Goal: Download file/media

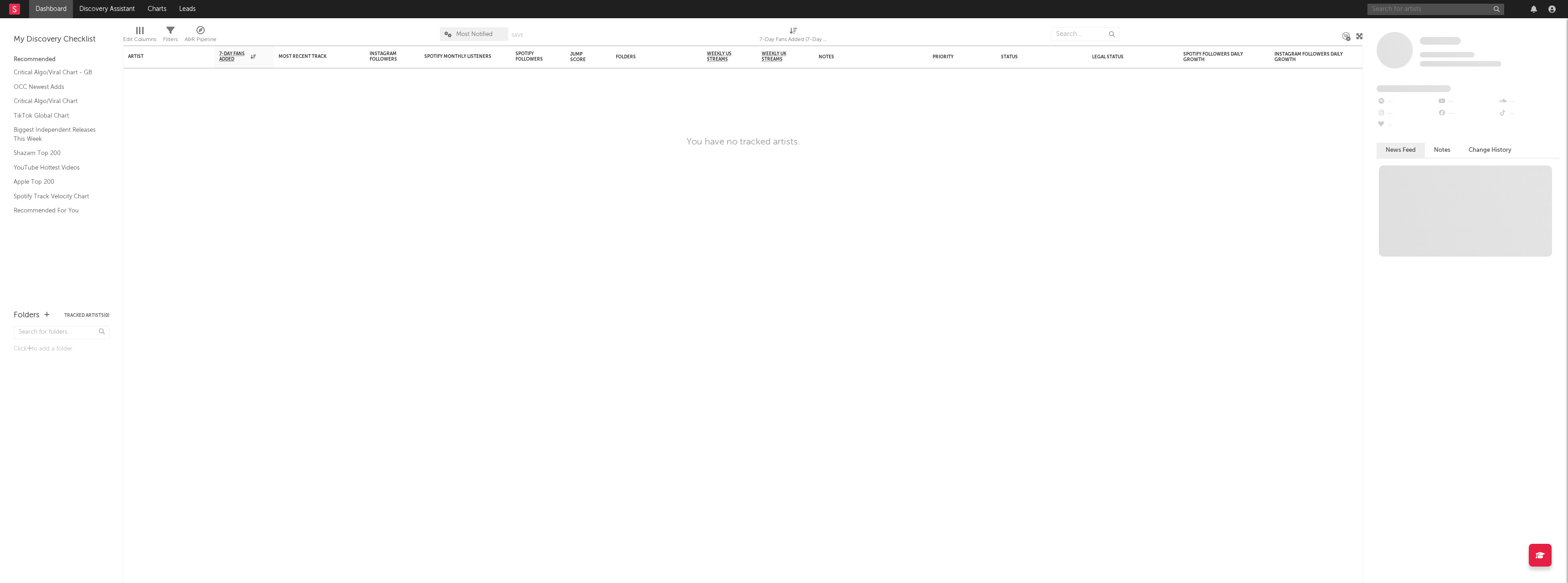
click at [1412, 14] on input "text" at bounding box center [1436, 9] width 137 height 12
drag, startPoint x: 1416, startPoint y: 13, endPoint x: 1212, endPoint y: -12, distance: 205.5
click at [1212, 0] on html "Dashboard Discovery Assistant Charts Leads bad lip reading Notifications Settin…" at bounding box center [784, 291] width 1568 height 583
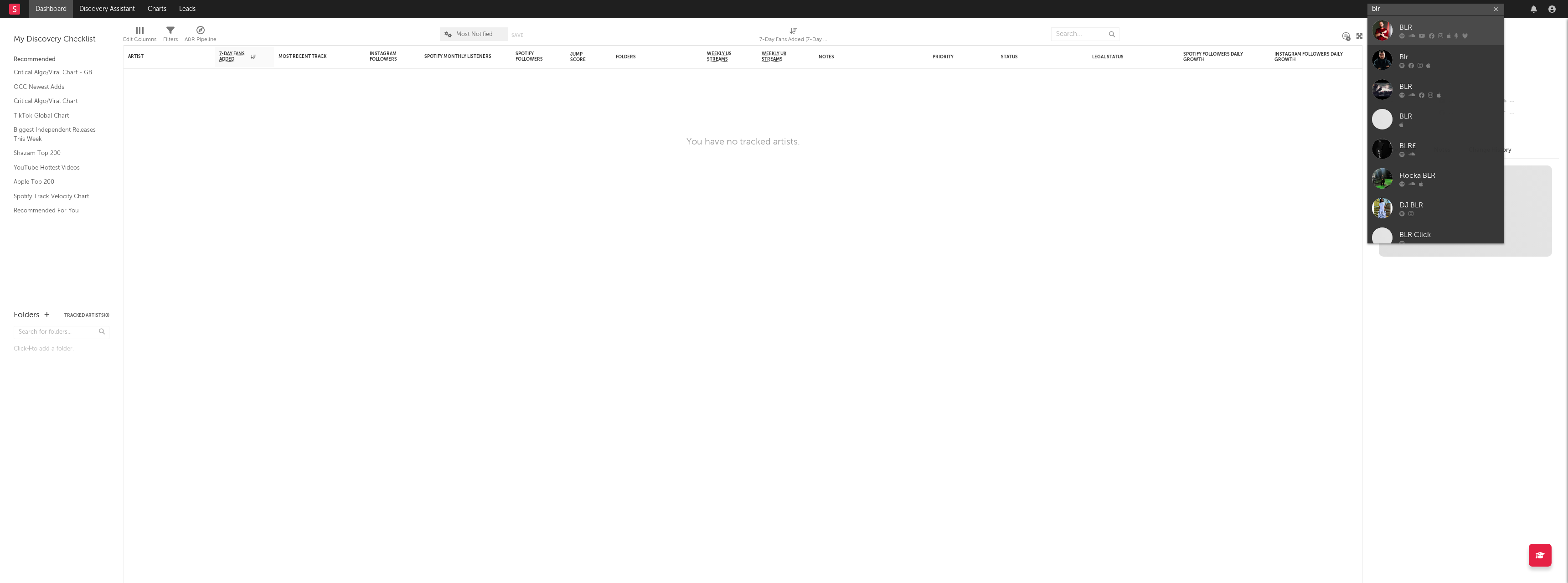
type input "blr"
click at [1422, 26] on div "BLR" at bounding box center [1450, 27] width 100 height 11
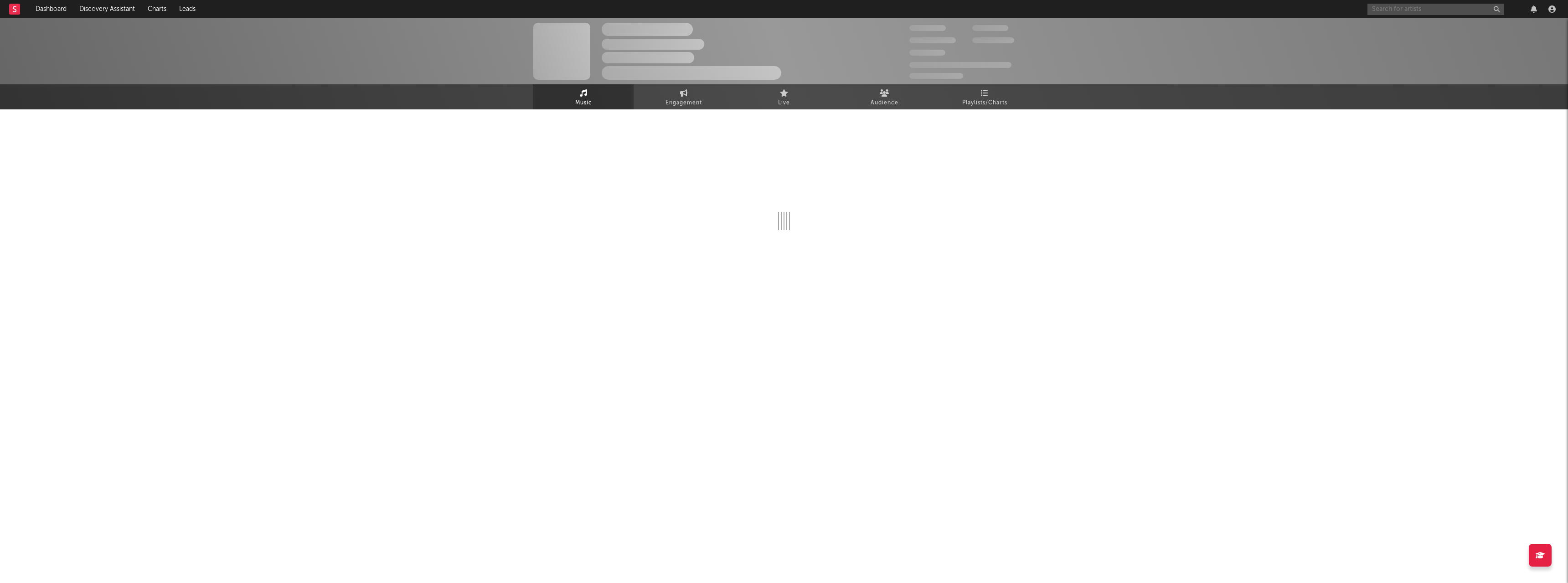
click at [1442, 9] on input "text" at bounding box center [1436, 9] width 137 height 12
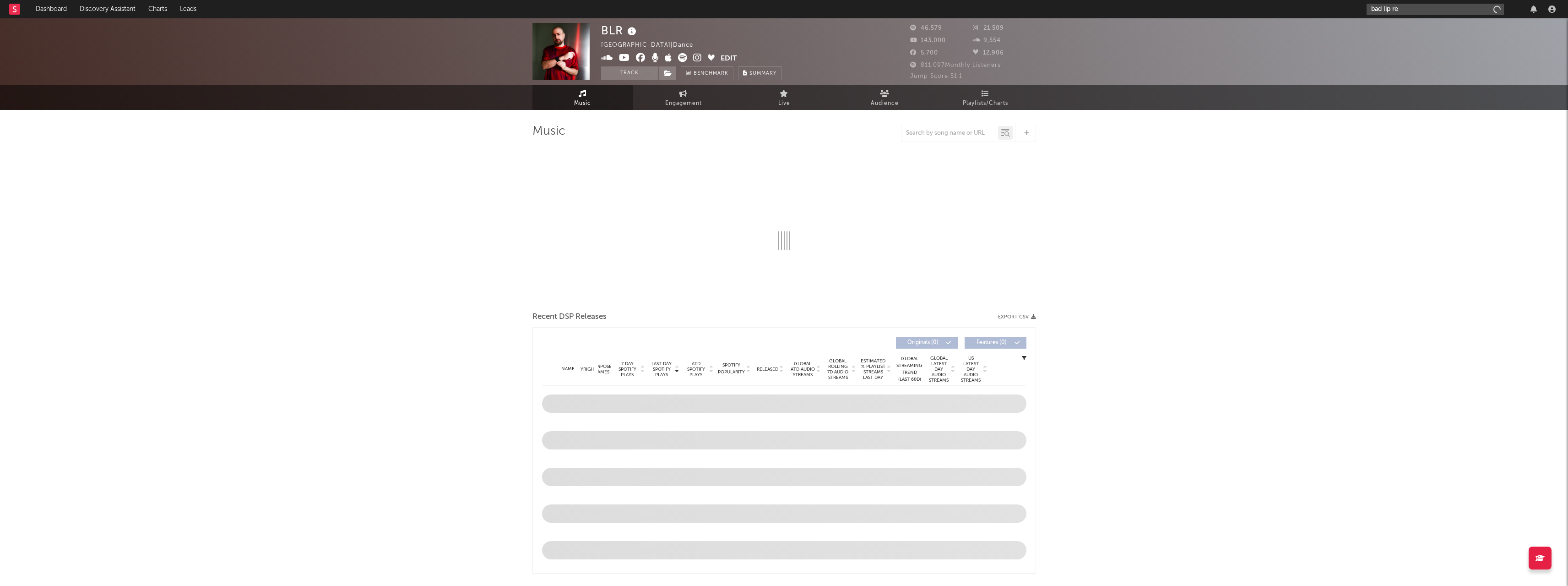
type input "bad lip rea"
select select "6m"
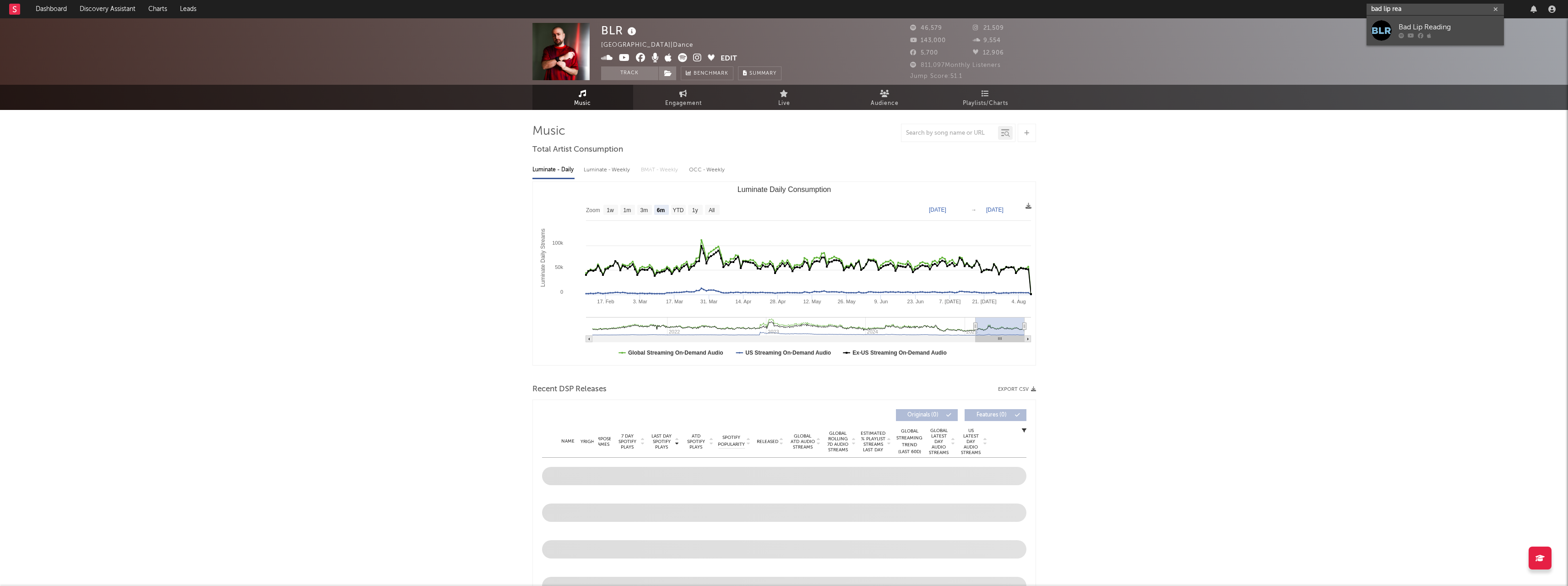
type input "bad lip rea"
click at [1439, 21] on link "Bad Lip Reading" at bounding box center [1436, 31] width 138 height 30
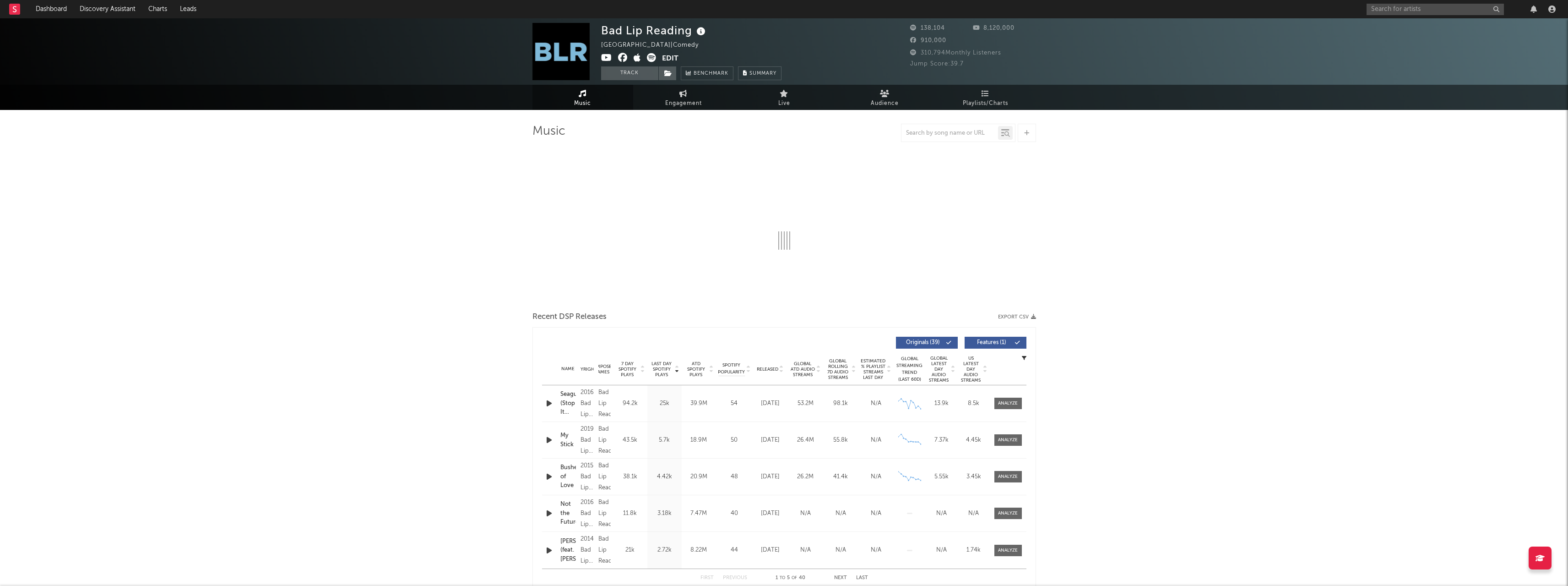
select select "6m"
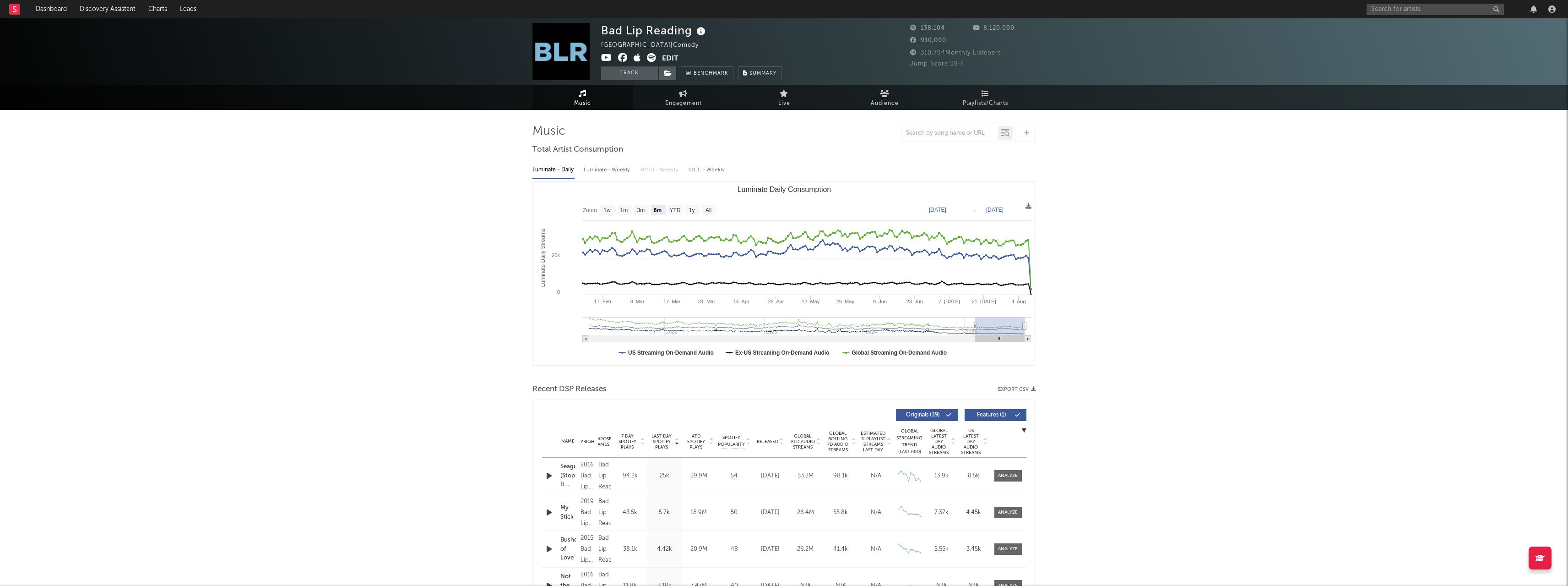
click at [1032, 386] on icon "button" at bounding box center [1034, 389] width 5 height 5
